Goal: Book appointment/travel/reservation

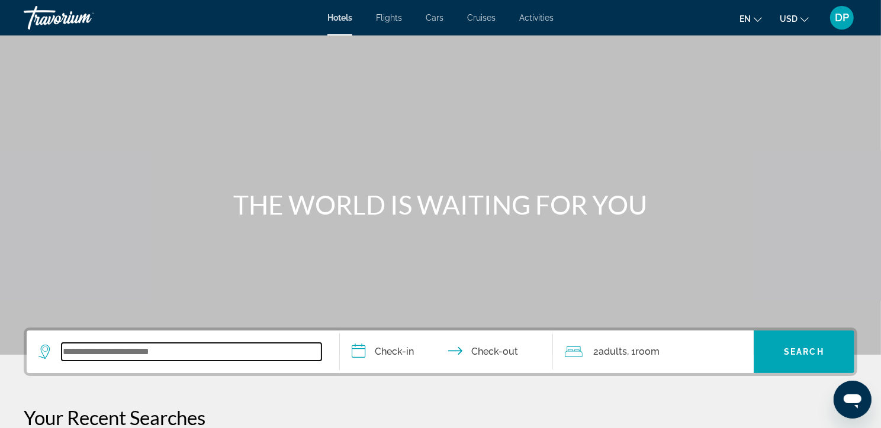
click at [68, 361] on input "Search widget" at bounding box center [192, 352] width 260 height 18
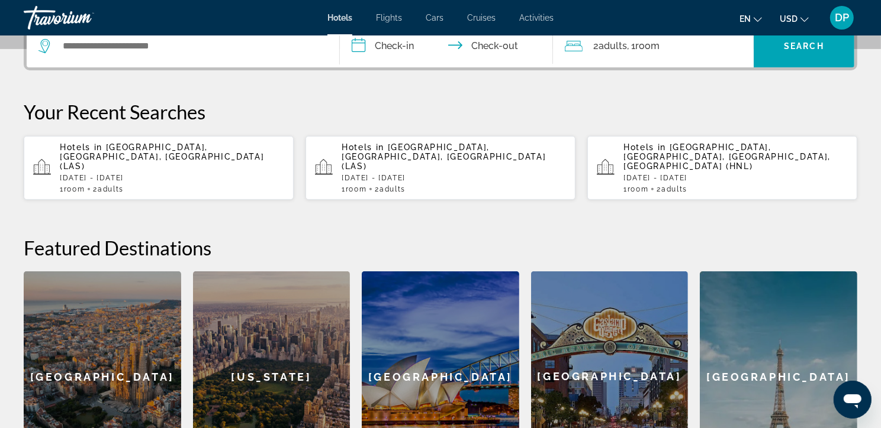
drag, startPoint x: 699, startPoint y: 191, endPoint x: 695, endPoint y: 198, distance: 8.2
click at [695, 194] on div "Hotels in Honolulu, Oahu Island, HI, United States (HNL) Thu, 09 Oct - Tue, 14 …" at bounding box center [735, 168] width 224 height 51
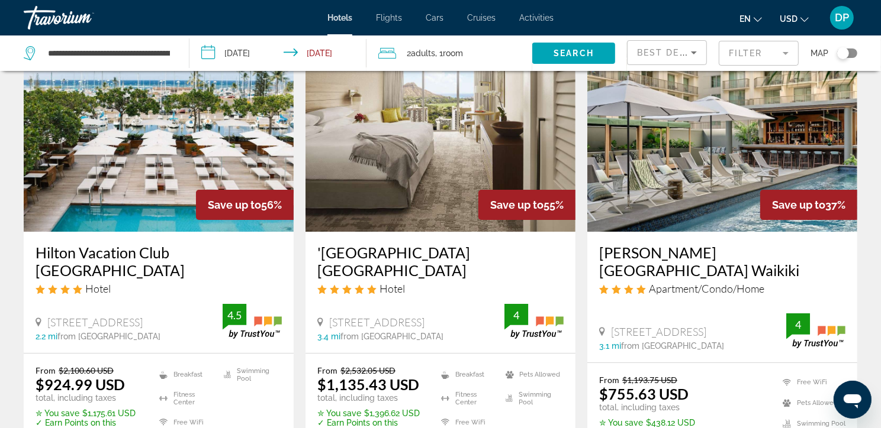
scroll to position [73, 0]
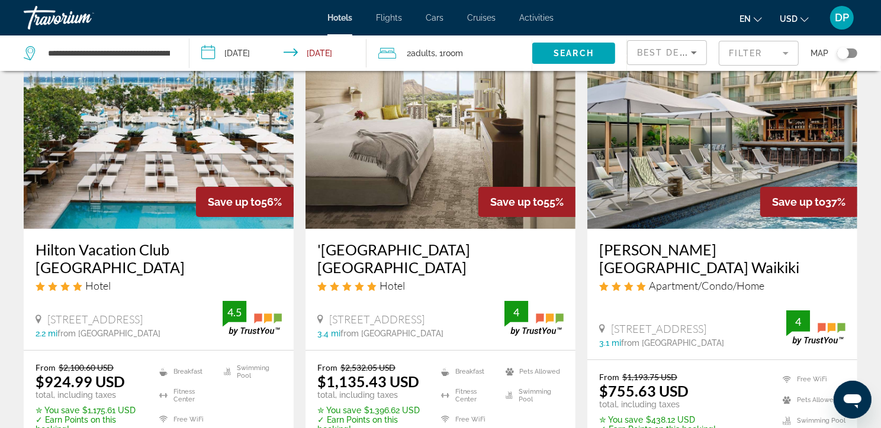
click at [739, 53] on mat-form-field "Filter" at bounding box center [758, 53] width 80 height 25
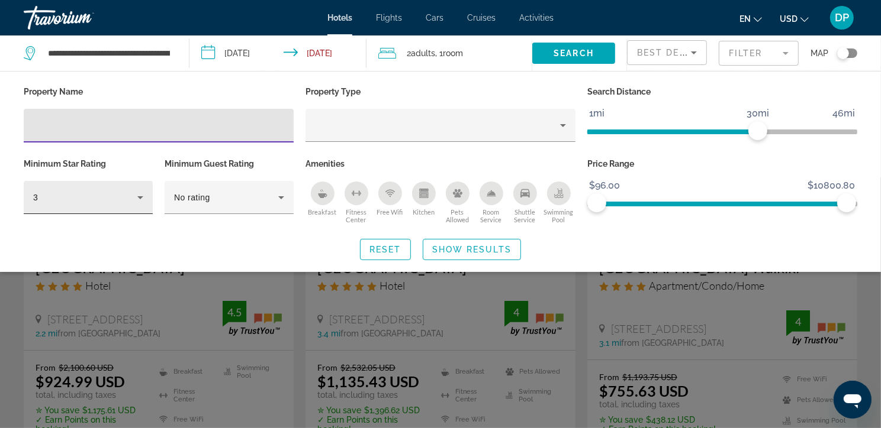
click at [100, 205] on div "3" at bounding box center [85, 198] width 104 height 14
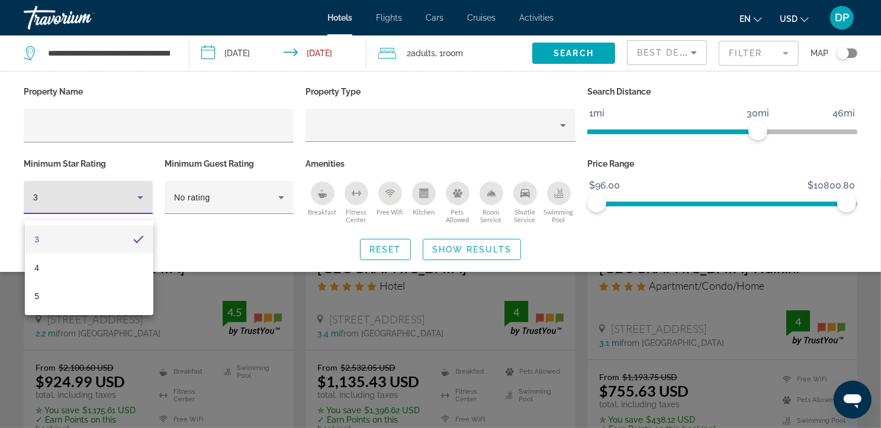
click at [211, 261] on div at bounding box center [440, 214] width 881 height 428
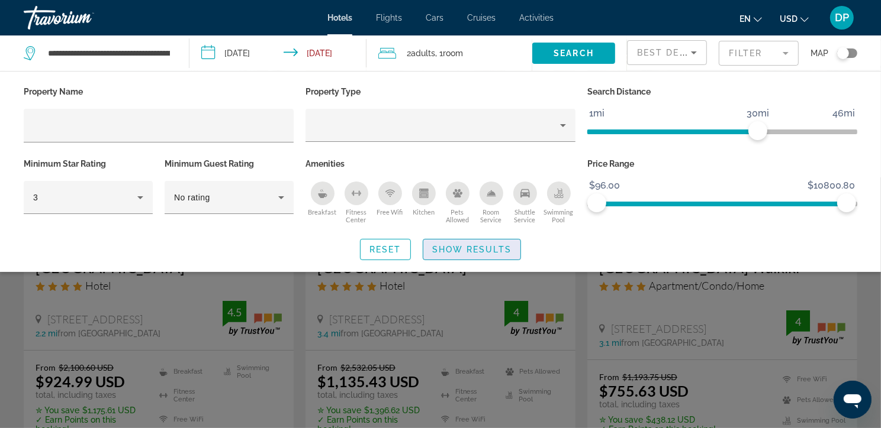
click at [476, 254] on span "Show Results" at bounding box center [471, 249] width 79 height 9
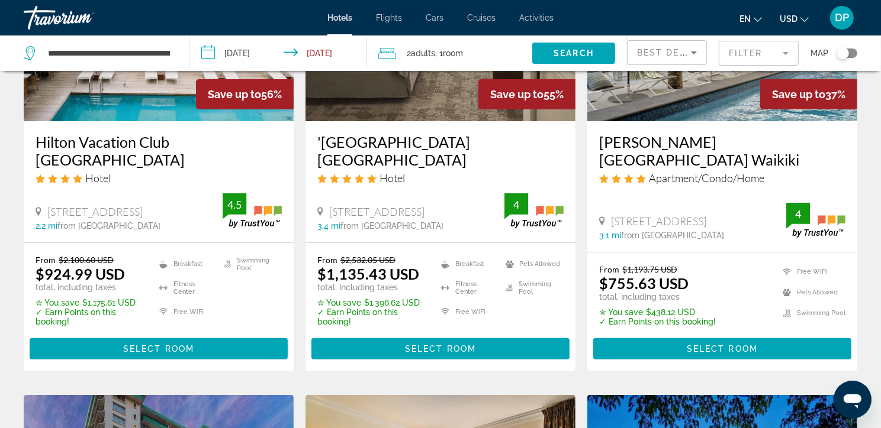
scroll to position [0, 0]
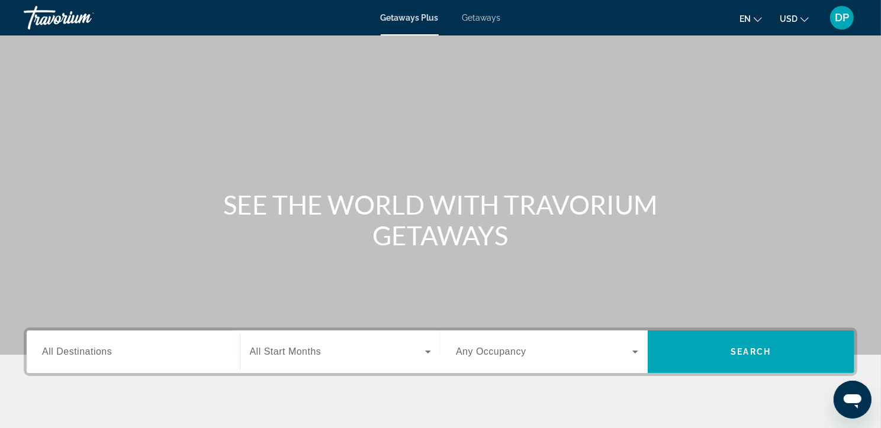
click at [488, 17] on span "Getaways" at bounding box center [481, 17] width 38 height 9
click at [63, 357] on span "All Destinations" at bounding box center [77, 352] width 70 height 10
click at [63, 360] on input "Destination All Destinations" at bounding box center [133, 353] width 182 height 14
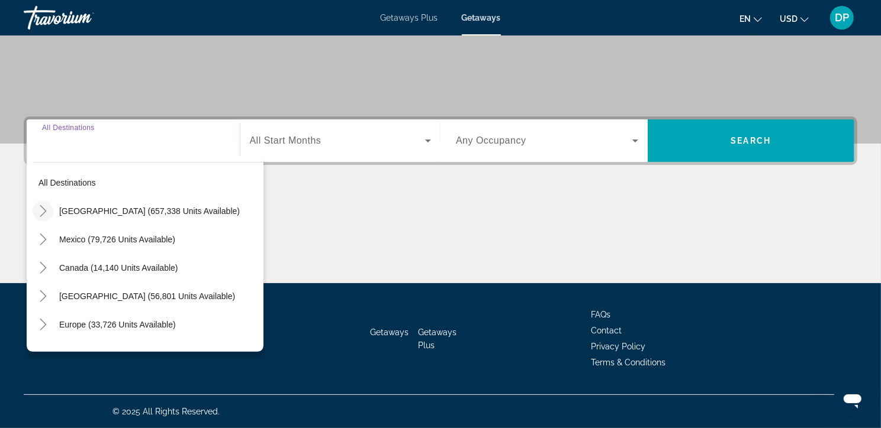
click at [45, 205] on icon "Toggle United States (657,338 units available)" at bounding box center [43, 211] width 12 height 12
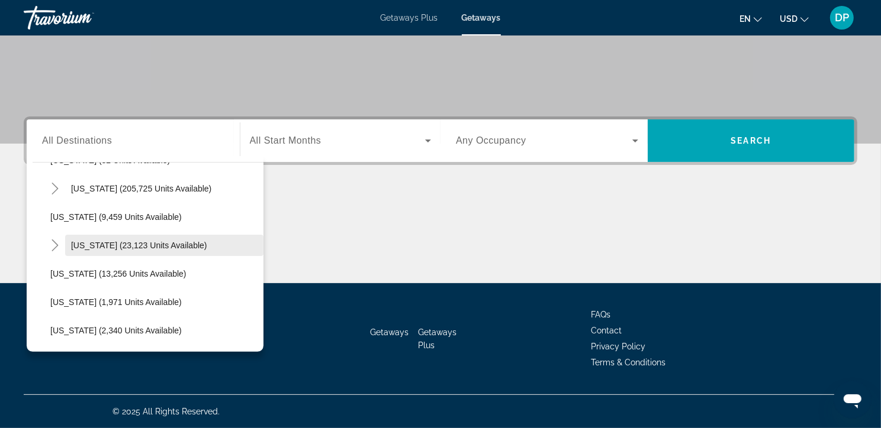
scroll to position [234, 0]
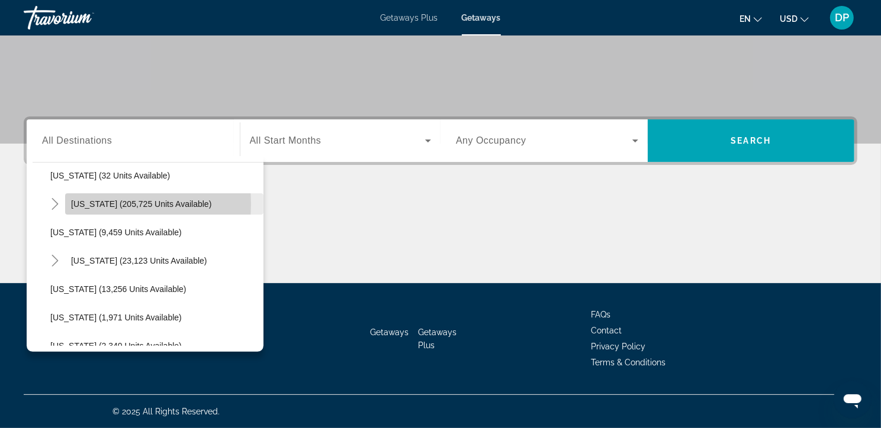
click at [105, 199] on span "[US_STATE] (205,725 units available)" at bounding box center [141, 203] width 140 height 9
type input "**********"
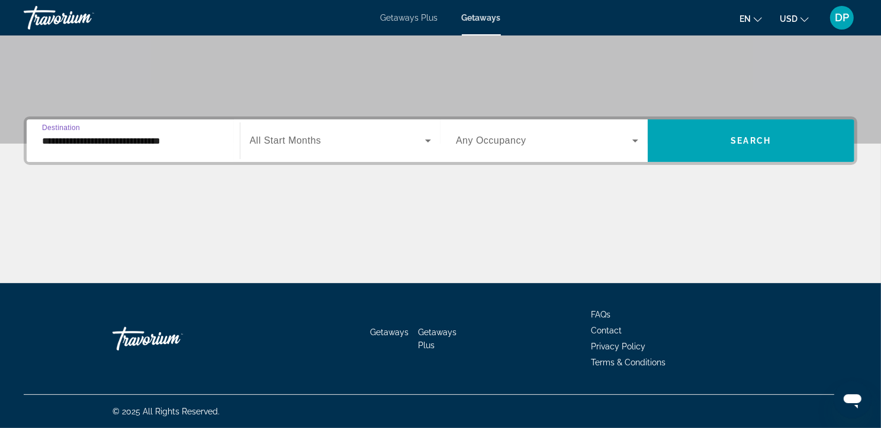
click at [304, 136] on span "All Start Months" at bounding box center [286, 141] width 72 height 10
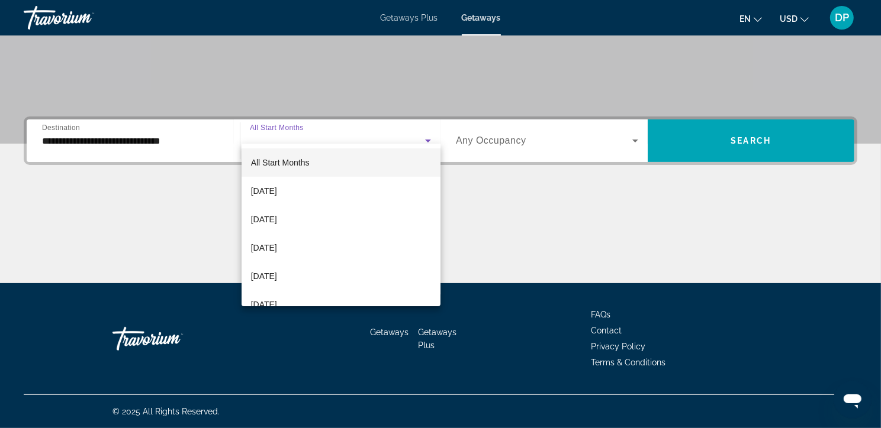
click at [523, 100] on div at bounding box center [440, 214] width 881 height 428
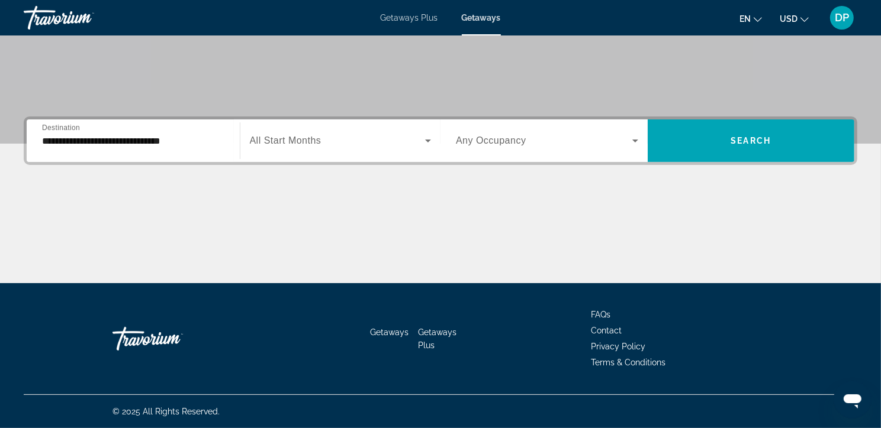
click at [502, 134] on span "Search widget" at bounding box center [544, 141] width 176 height 14
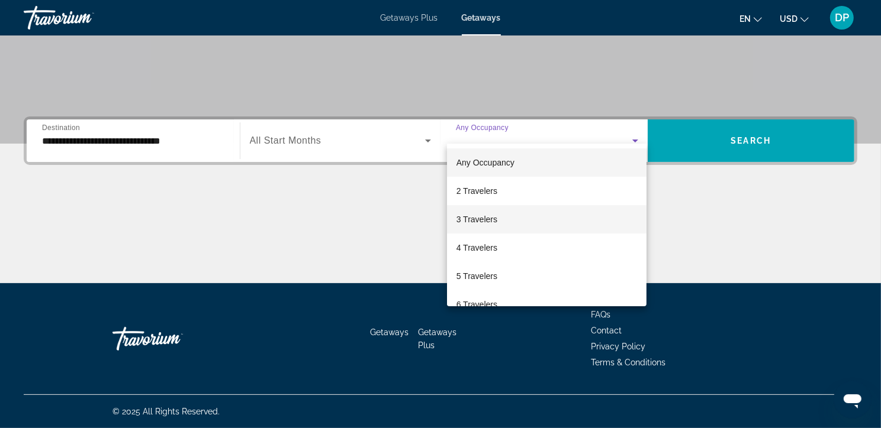
scroll to position [131, 0]
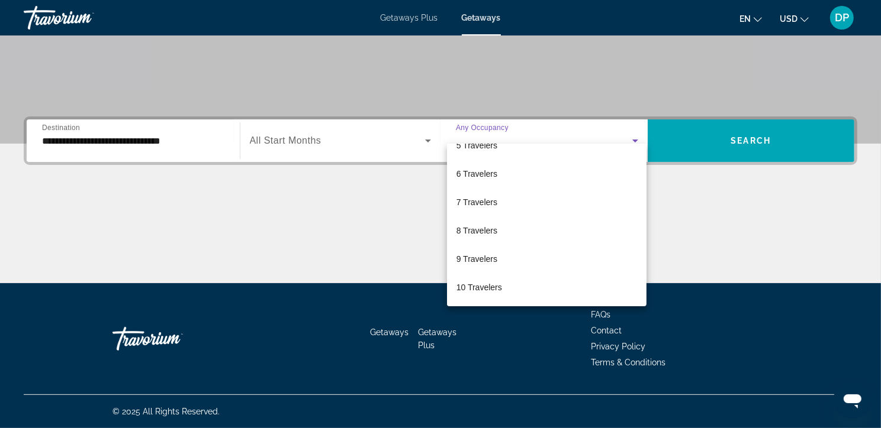
click at [708, 191] on div at bounding box center [440, 214] width 881 height 428
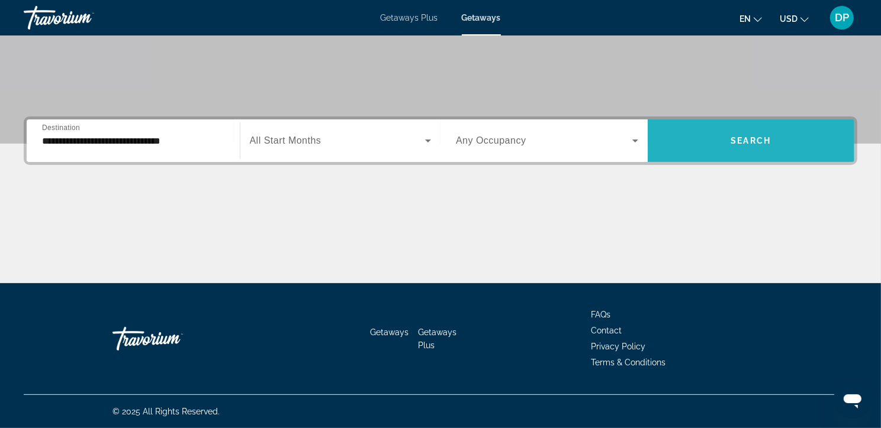
click at [756, 136] on span "Search" at bounding box center [750, 140] width 40 height 9
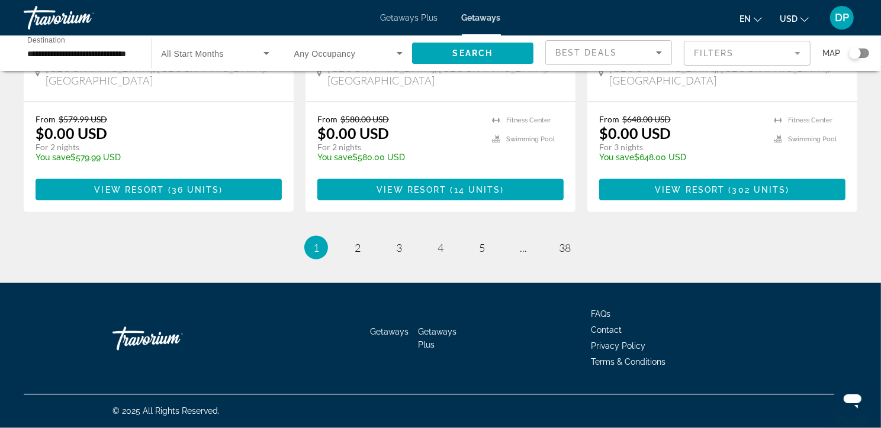
scroll to position [1659, 0]
click at [356, 243] on link "page 2" at bounding box center [357, 248] width 21 height 21
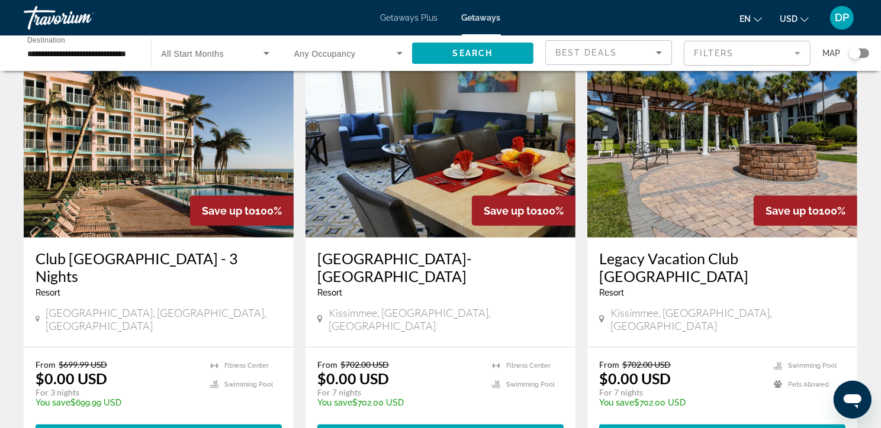
scroll to position [956, 0]
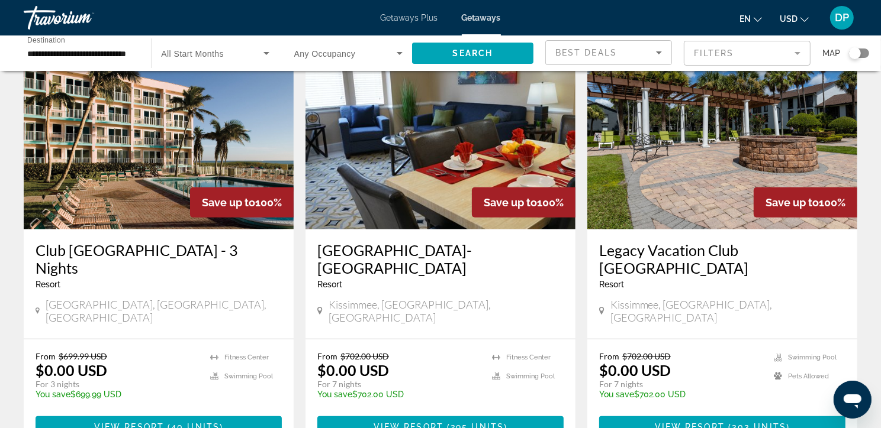
click at [702, 196] on img "Main content" at bounding box center [722, 134] width 270 height 189
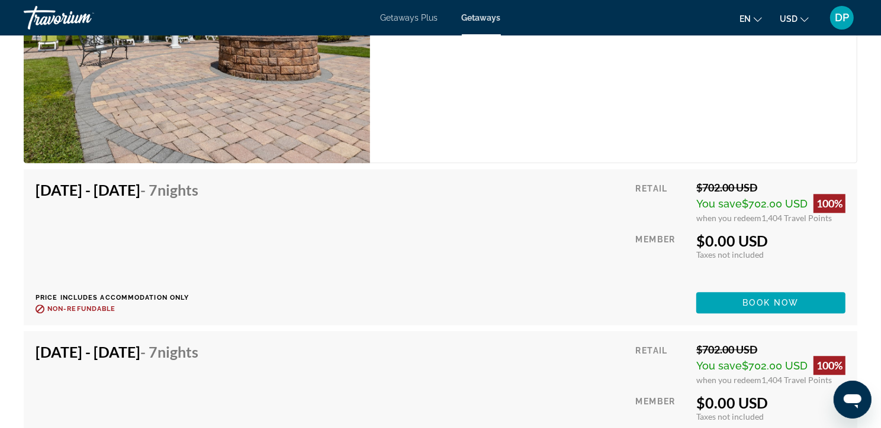
scroll to position [2544, 0]
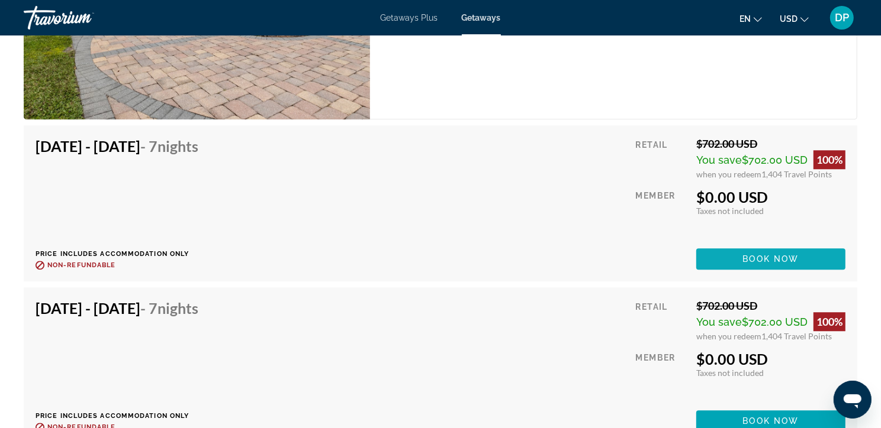
click at [782, 264] on span "Book now" at bounding box center [771, 258] width 56 height 9
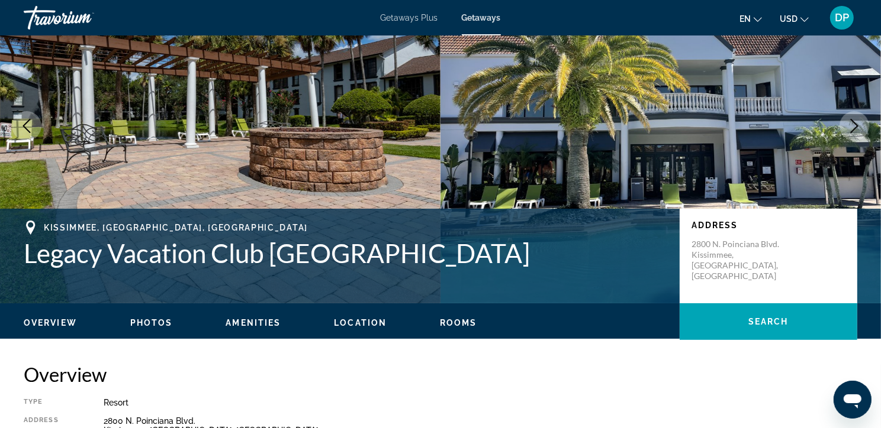
scroll to position [1, 0]
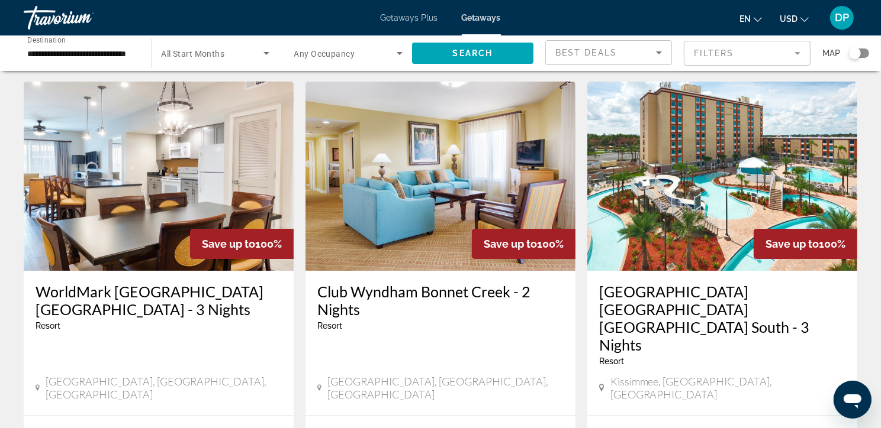
scroll to position [34, 0]
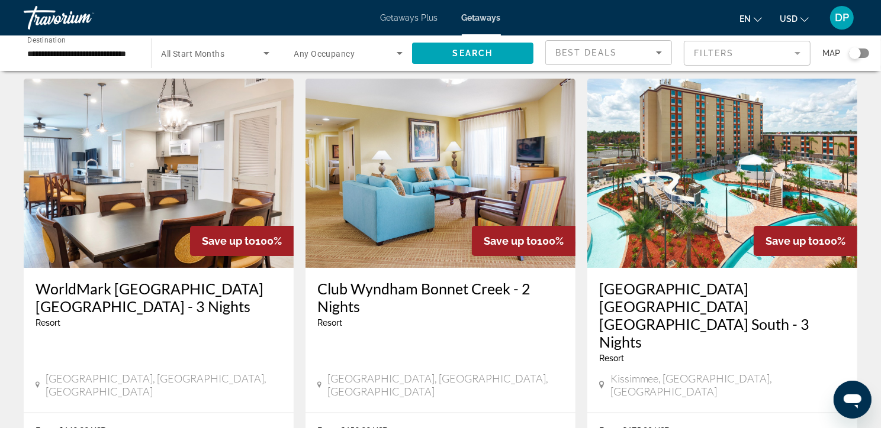
click at [857, 57] on div "Search widget" at bounding box center [855, 53] width 12 height 12
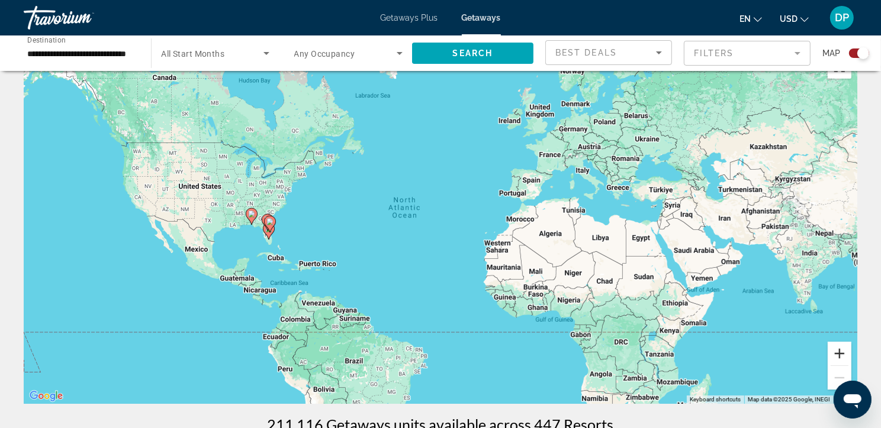
click at [842, 354] on button "Zoom in" at bounding box center [839, 354] width 24 height 24
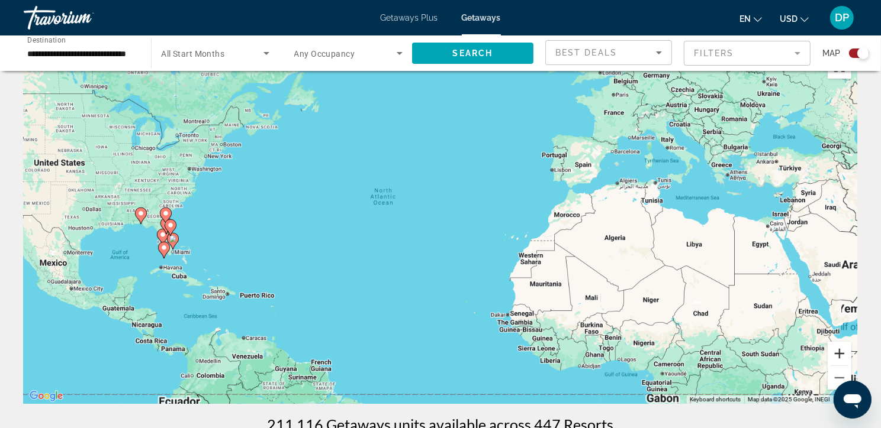
click at [842, 354] on button "Zoom in" at bounding box center [839, 354] width 24 height 24
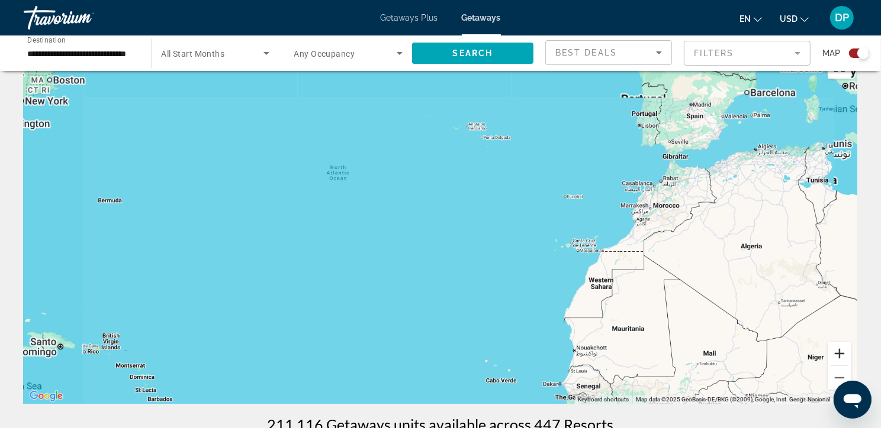
click at [842, 354] on button "Zoom in" at bounding box center [839, 354] width 24 height 24
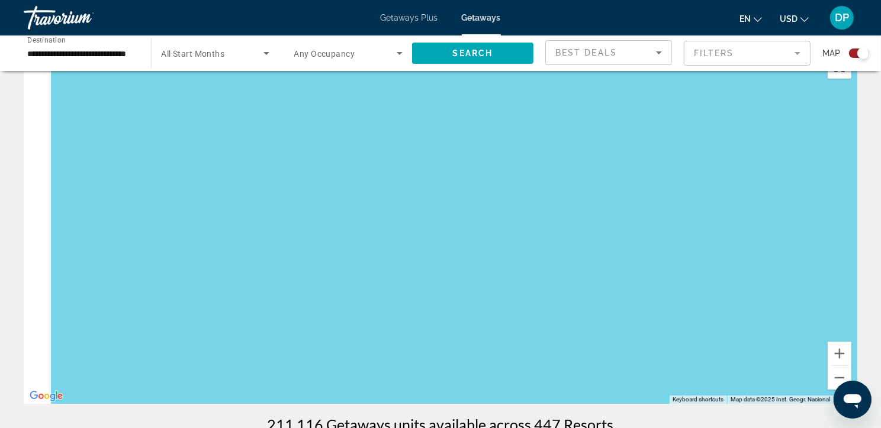
drag, startPoint x: 292, startPoint y: 309, endPoint x: 794, endPoint y: 261, distance: 504.1
click at [794, 261] on div "Main content" at bounding box center [440, 226] width 833 height 355
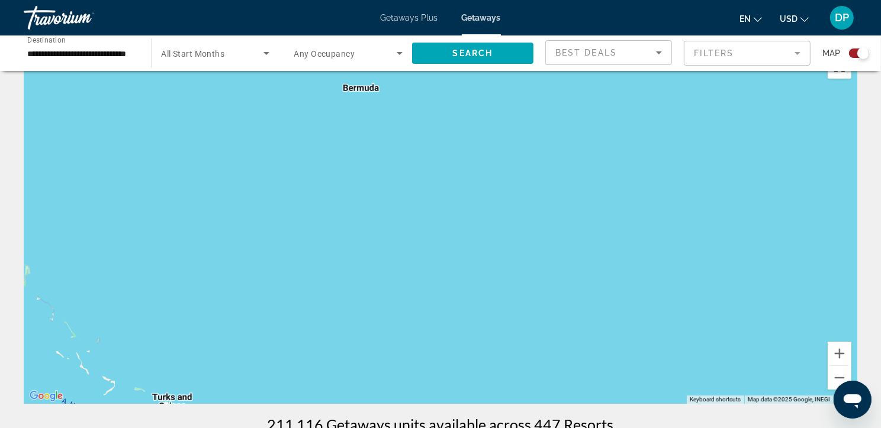
drag, startPoint x: 305, startPoint y: 289, endPoint x: 656, endPoint y: 271, distance: 352.0
click at [647, 273] on div "Main content" at bounding box center [440, 226] width 833 height 355
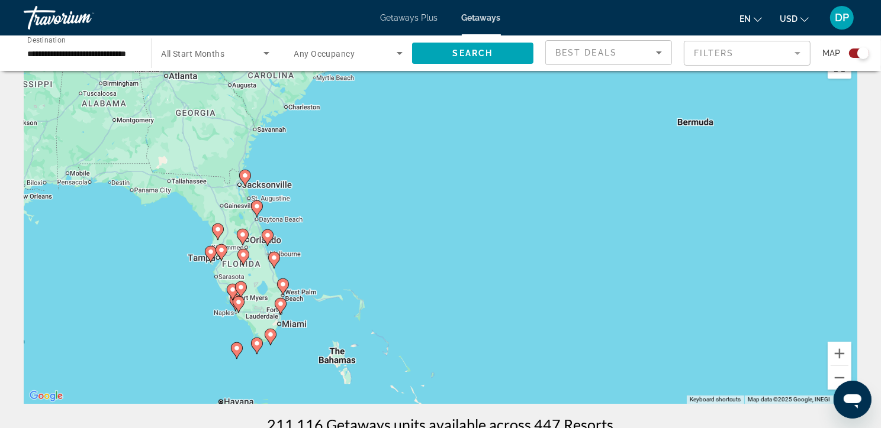
drag, startPoint x: 271, startPoint y: 235, endPoint x: 582, endPoint y: 266, distance: 312.9
click at [582, 266] on div "To activate drag with keyboard, press Alt + Enter. Once in keyboard drag state,…" at bounding box center [440, 226] width 833 height 355
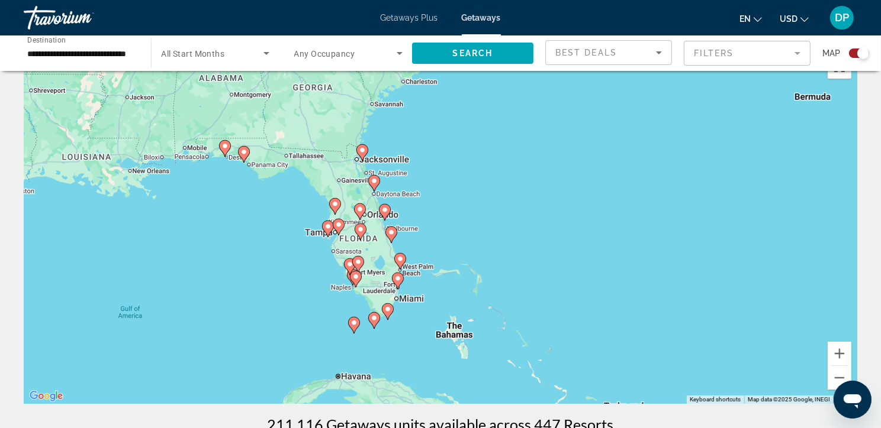
drag, startPoint x: 356, startPoint y: 332, endPoint x: 481, endPoint y: 306, distance: 127.6
click at [479, 306] on div "To activate drag with keyboard, press Alt + Enter. Once in keyboard drag state,…" at bounding box center [440, 226] width 833 height 355
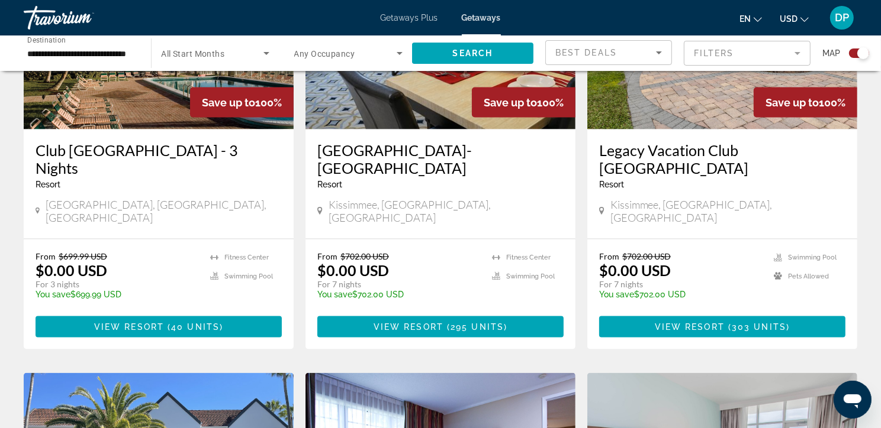
scroll to position [1300, 0]
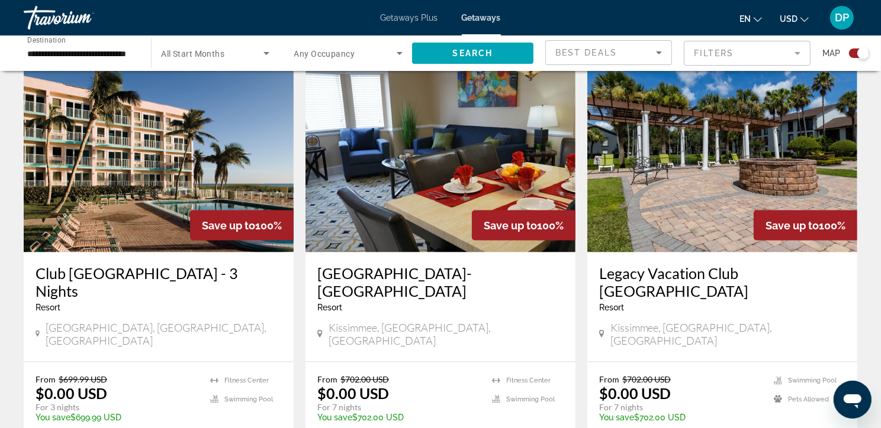
click at [769, 174] on img "Main content" at bounding box center [722, 157] width 270 height 189
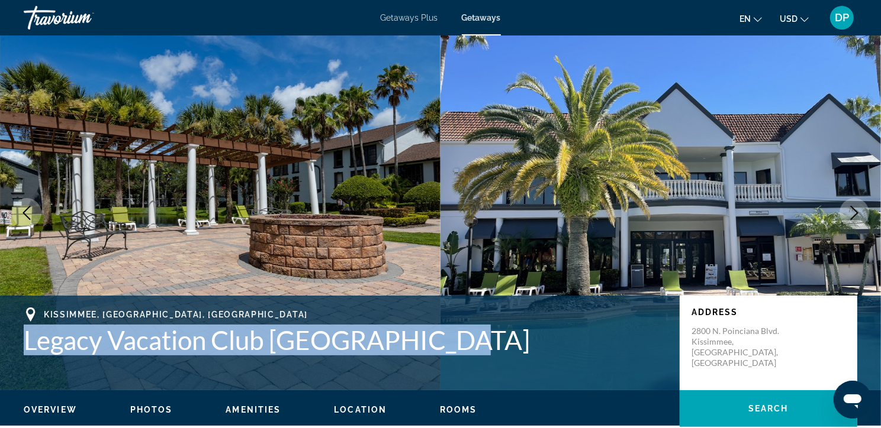
drag, startPoint x: 460, startPoint y: 357, endPoint x: 26, endPoint y: 359, distance: 433.8
click at [26, 356] on h1 "Legacy Vacation Club [GEOGRAPHIC_DATA]" at bounding box center [346, 340] width 644 height 31
copy h1 "Legacy Vacation Club [GEOGRAPHIC_DATA]"
